Goal: Information Seeking & Learning: Learn about a topic

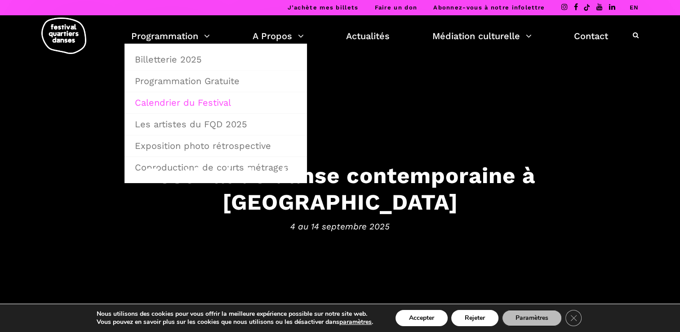
click at [183, 101] on link "Calendrier du Festival" at bounding box center [215, 102] width 173 height 21
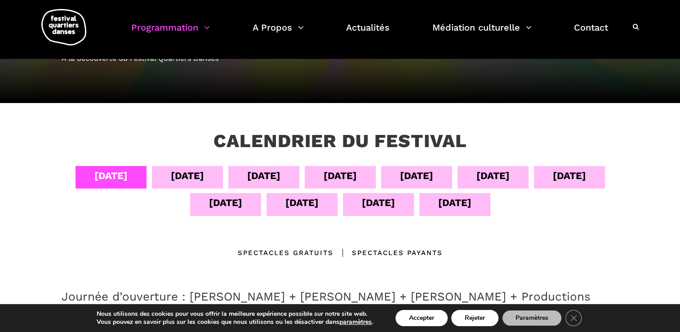
scroll to position [99, 0]
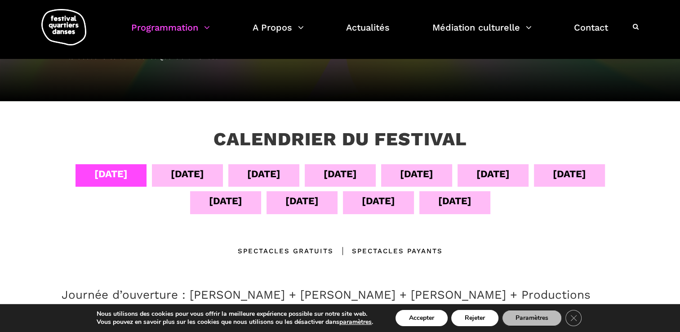
click at [267, 175] on div "06 sept" at bounding box center [263, 174] width 33 height 16
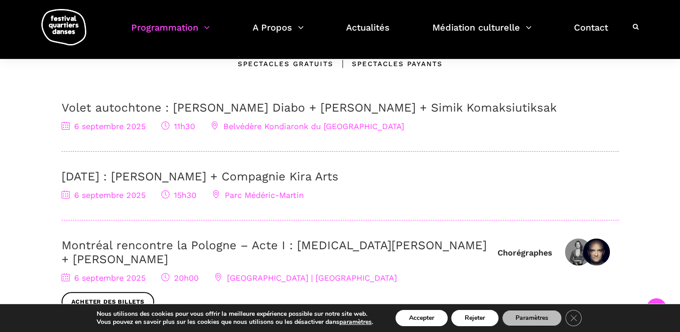
scroll to position [285, 0]
click at [289, 63] on div "Spectacles gratuits" at bounding box center [286, 64] width 96 height 11
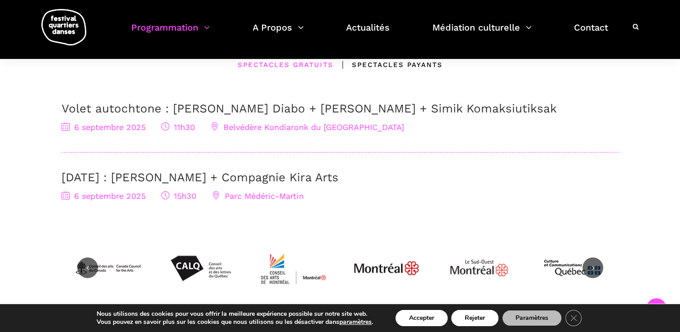
click at [243, 194] on span "Parc Médéric-Martin" at bounding box center [258, 195] width 92 height 9
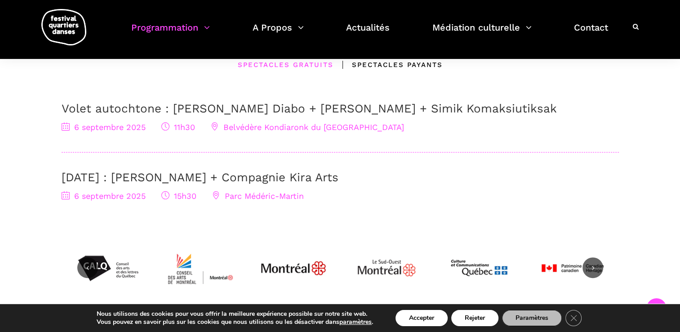
click at [261, 197] on span "Parc Médéric-Martin" at bounding box center [258, 195] width 92 height 9
click at [214, 197] on icon at bounding box center [216, 195] width 8 height 8
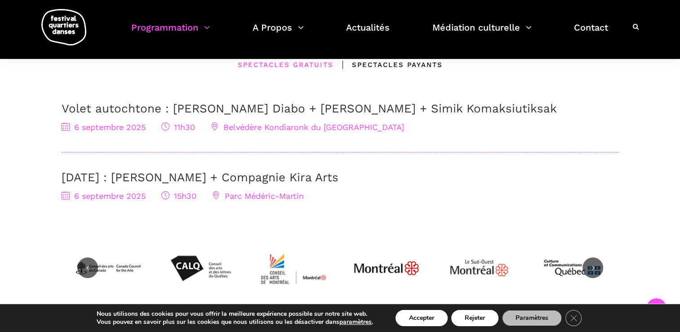
click at [126, 197] on span "6 septembre 2025" at bounding box center [104, 195] width 84 height 9
click at [217, 179] on link "6 Septembre : Charles Brecard + Compagnie Kira Arts" at bounding box center [200, 176] width 277 height 13
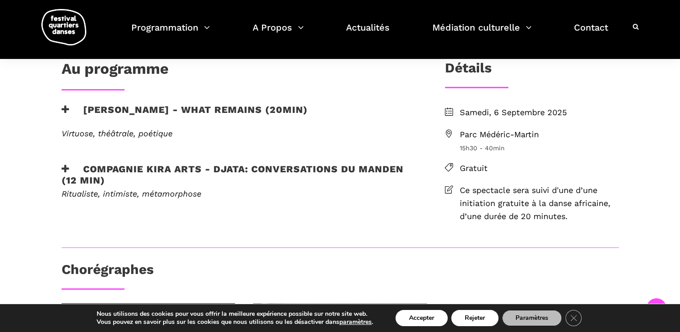
scroll to position [232, 0]
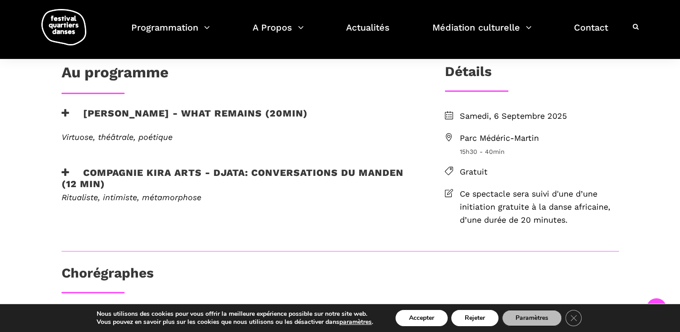
click at [480, 140] on span "Parc Médéric-Martin" at bounding box center [539, 138] width 159 height 13
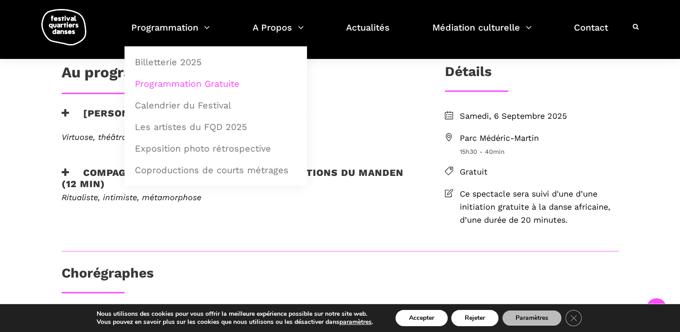
click at [177, 80] on link "Programmation Gratuite" at bounding box center [215, 83] width 173 height 21
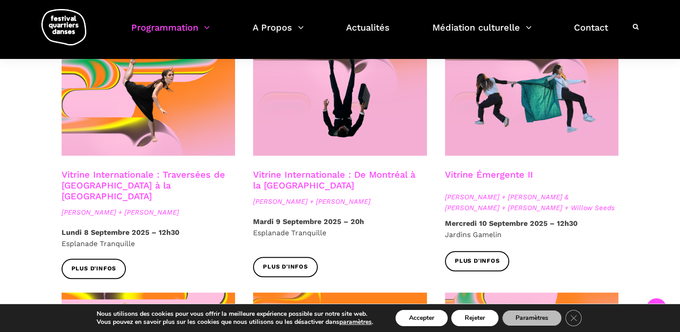
scroll to position [776, 0]
